Goal: Task Accomplishment & Management: Use online tool/utility

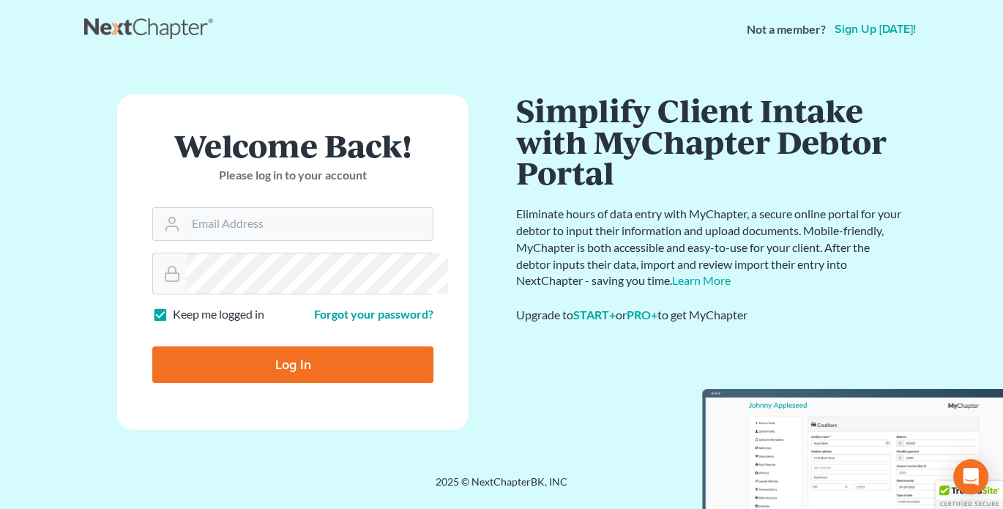
type input "mgoodin@glfok.com"
click at [336, 383] on input "Log In" at bounding box center [292, 364] width 281 height 37
type input "Thinking..."
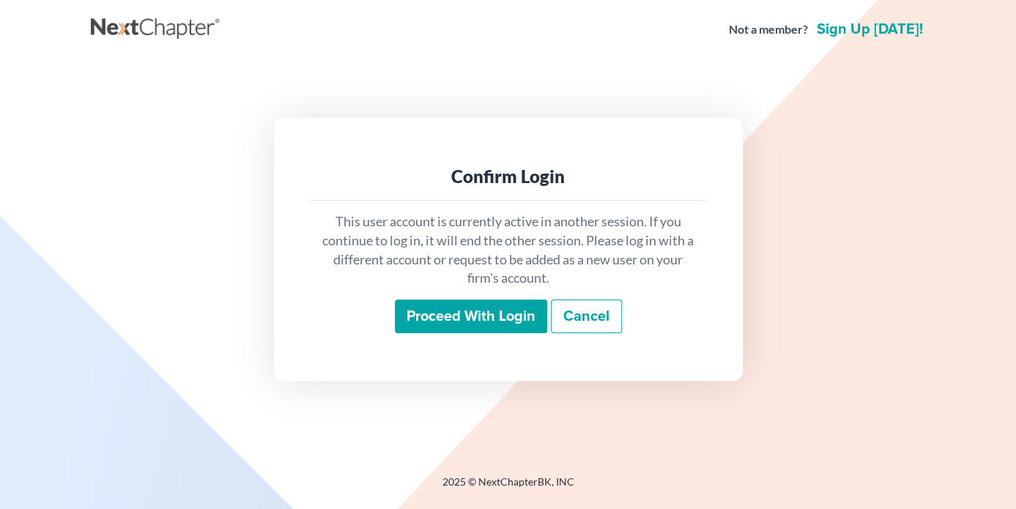
click at [434, 329] on input "Proceed with login" at bounding box center [471, 317] width 152 height 34
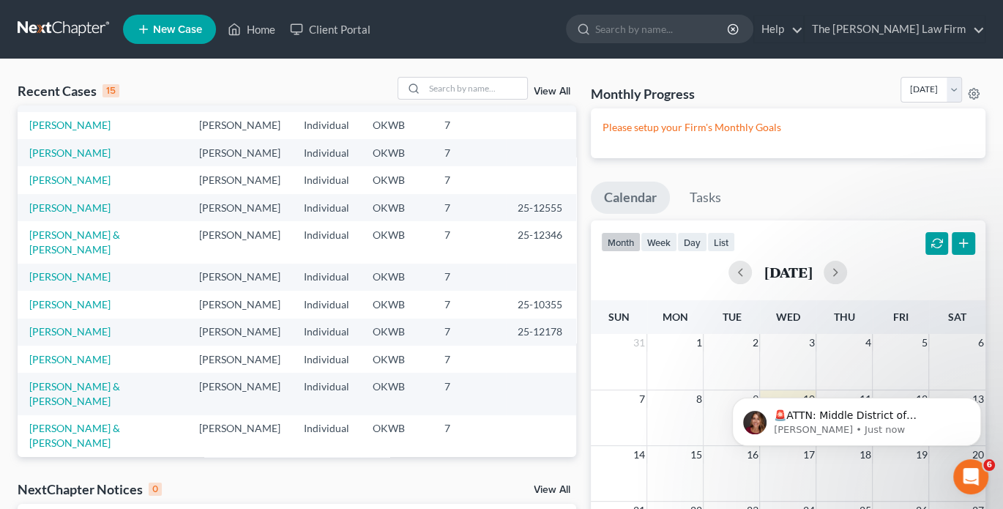
scroll to position [163, 0]
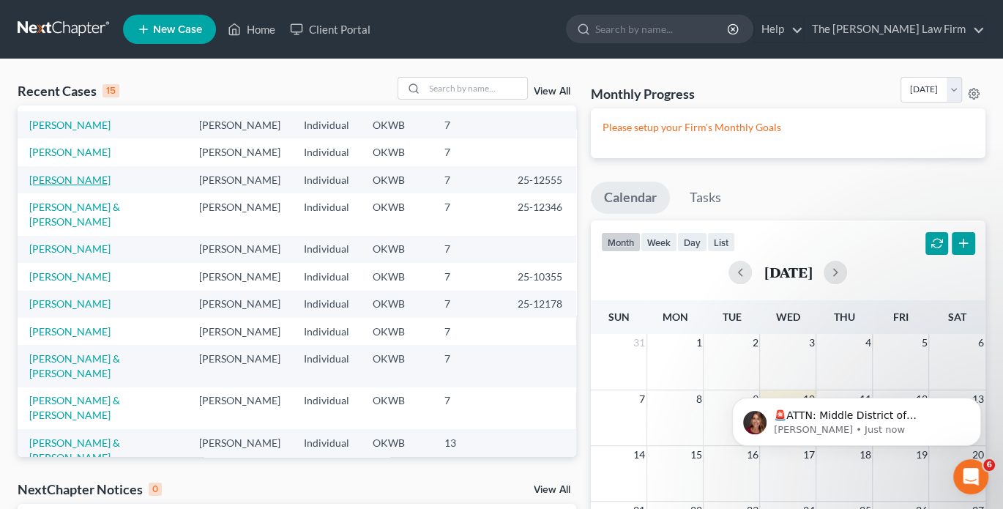
click at [80, 186] on link "Ellis, Ryan" at bounding box center [69, 180] width 81 height 12
